Goal: Task Accomplishment & Management: Use online tool/utility

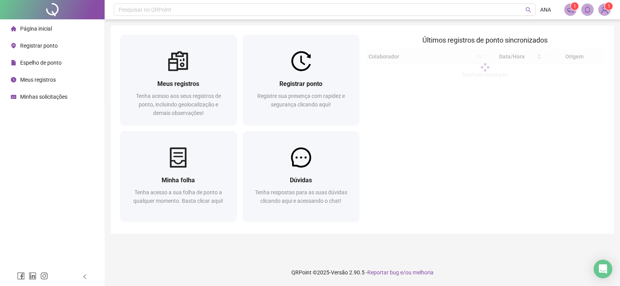
click at [36, 49] on span "Registrar ponto" at bounding box center [39, 46] width 38 height 6
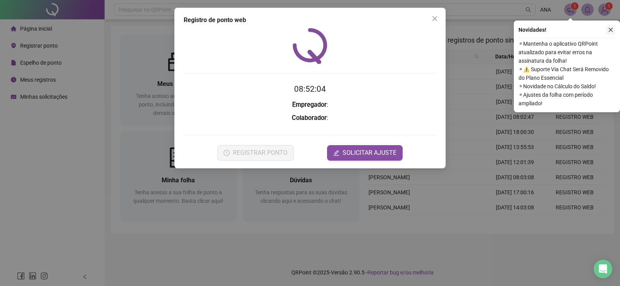
click at [611, 27] on button "button" at bounding box center [610, 29] width 9 height 9
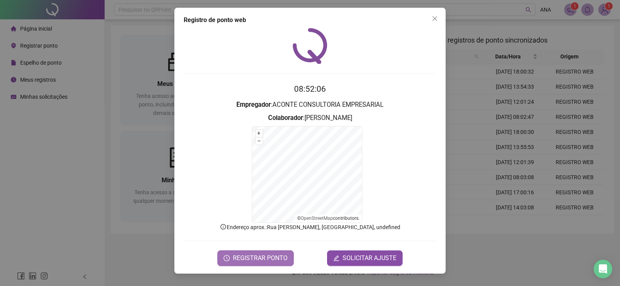
click at [236, 259] on span "REGISTRAR PONTO" at bounding box center [260, 258] width 55 height 9
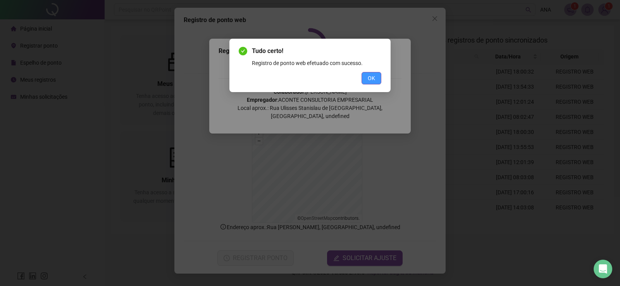
click at [378, 79] on button "OK" at bounding box center [372, 78] width 20 height 12
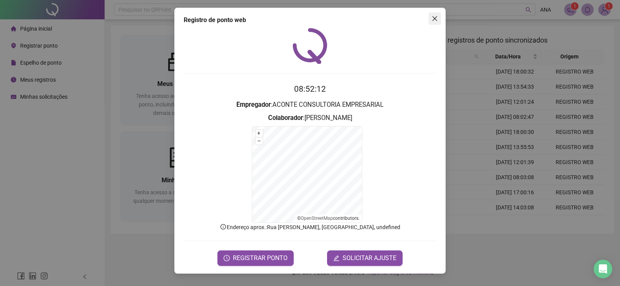
click at [434, 16] on icon "close" at bounding box center [435, 19] width 6 height 6
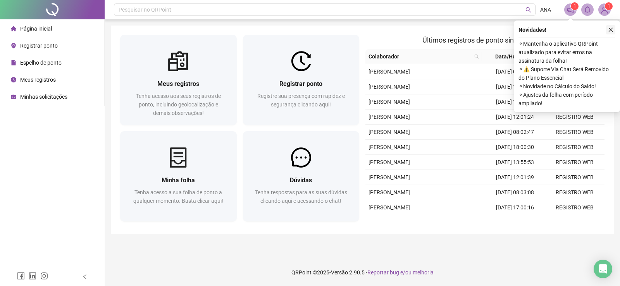
click at [613, 28] on icon "close" at bounding box center [610, 29] width 5 height 5
